Goal: Book appointment/travel/reservation

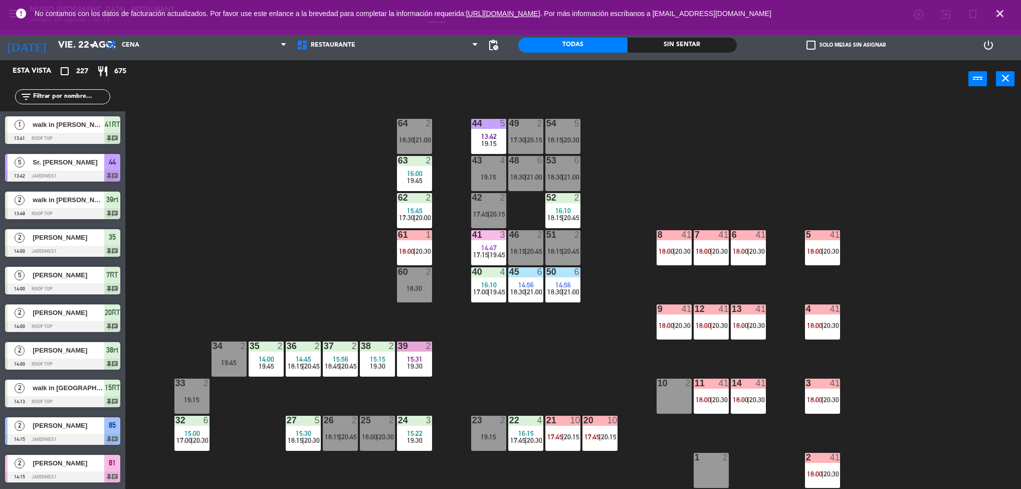
click at [409, 437] on span "19:30" at bounding box center [415, 440] width 16 height 8
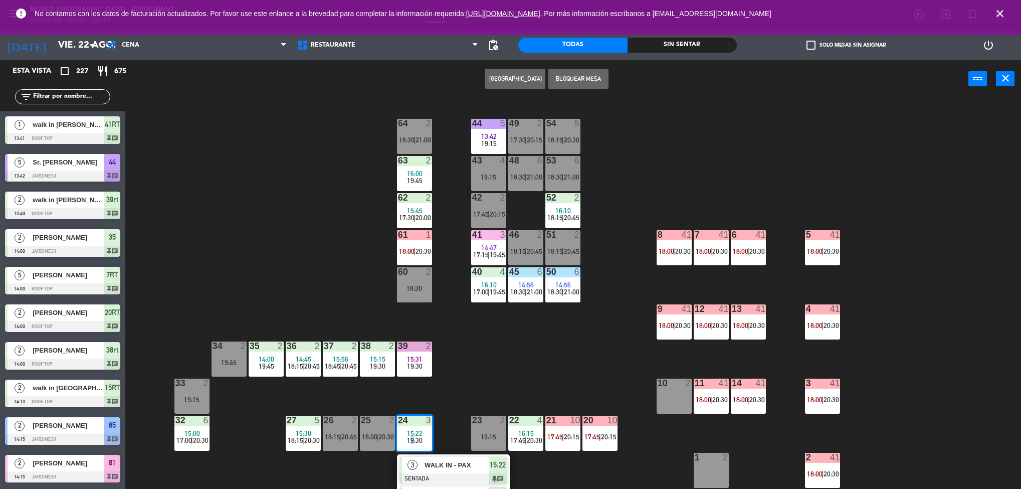
click at [451, 466] on div "3 WALK IN - PAX SENTADA 15:22 chat" at bounding box center [454, 470] width 128 height 33
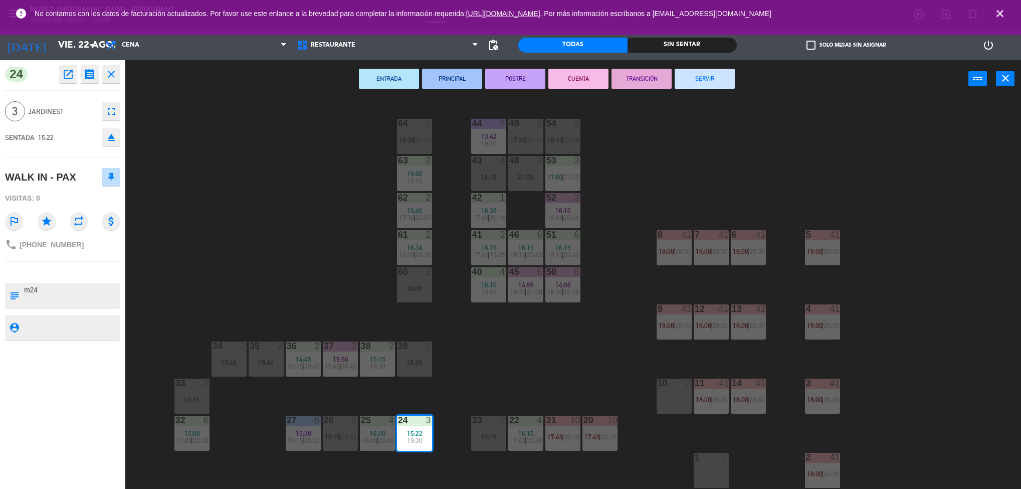
click at [593, 365] on div "44 5 13:42 19:15 49 2 17:30 | 20:15 54 5 18:15 | 20:30 64 2 18:30 | 21:00 48 2 …" at bounding box center [578, 296] width 886 height 391
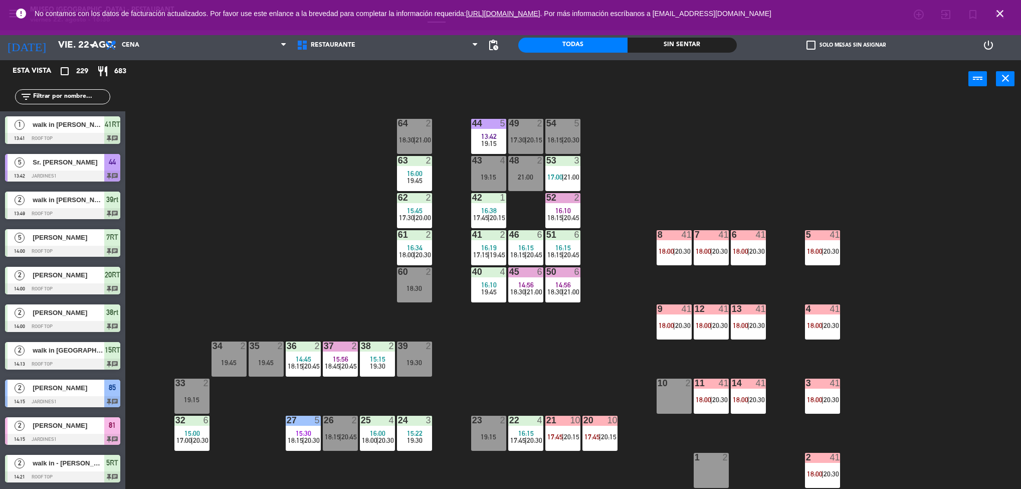
click at [566, 369] on div "44 5 13:42 19:15 49 2 17:30 | 20:15 54 5 18:15 | 20:30 64 2 18:30 | 21:00 48 2 …" at bounding box center [578, 296] width 886 height 391
click at [728, 251] on div "7 41 18:00 | 20:30" at bounding box center [711, 247] width 35 height 35
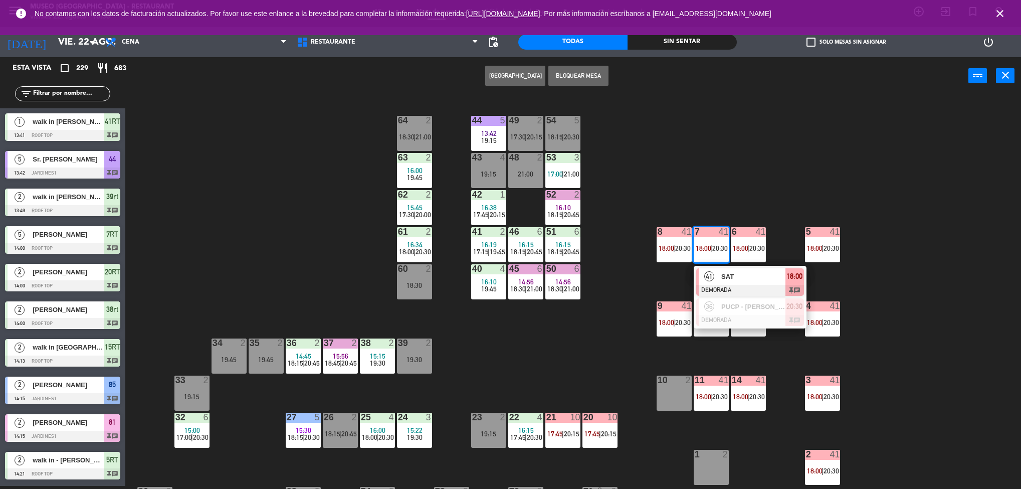
click at [744, 273] on span "SAT" at bounding box center [754, 276] width 64 height 11
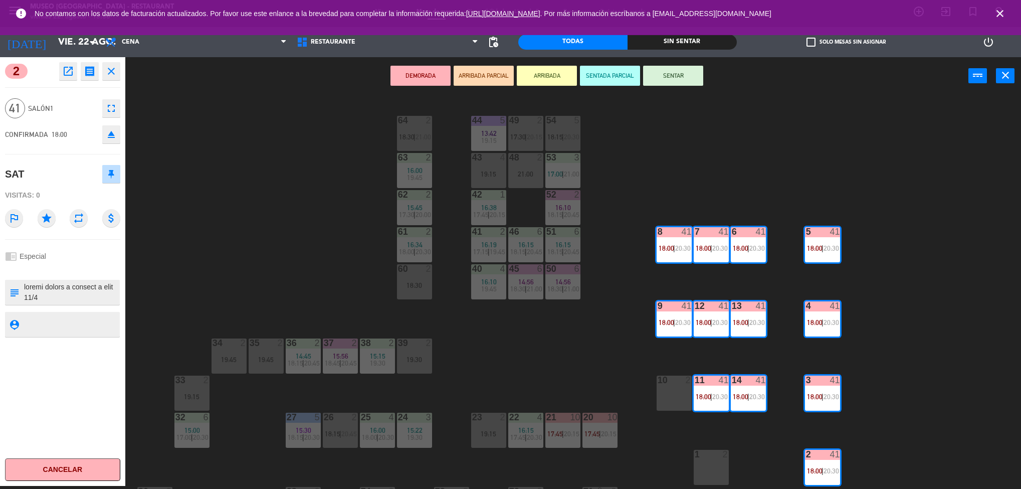
click at [66, 65] on icon "open_in_new" at bounding box center [68, 71] width 12 height 12
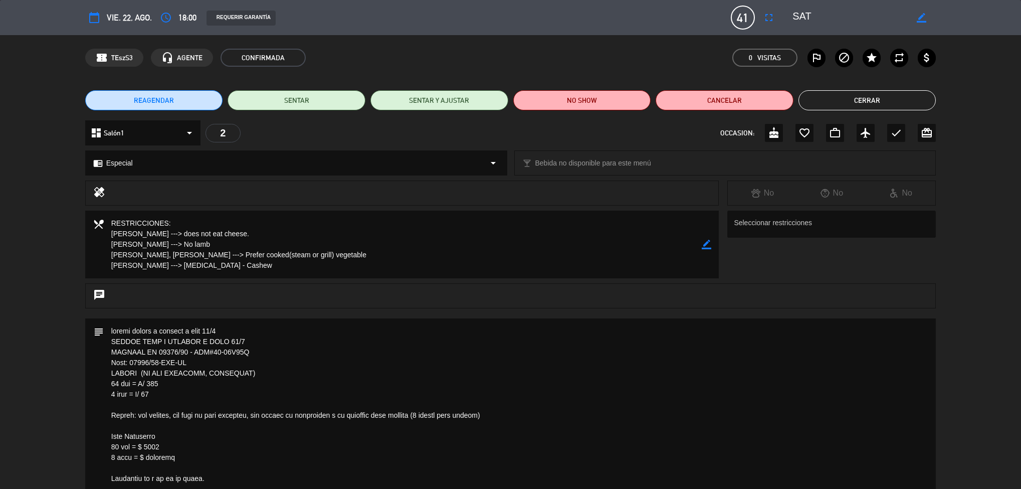
drag, startPoint x: 434, startPoint y: 285, endPoint x: 435, endPoint y: 273, distance: 12.1
click at [435, 273] on div "calendar_today vie. 22, ago. access_time 18:00 REQUERIR GARANTÍA 41 SAT fullscr…" at bounding box center [510, 244] width 1021 height 489
